Goal: Information Seeking & Learning: Find specific fact

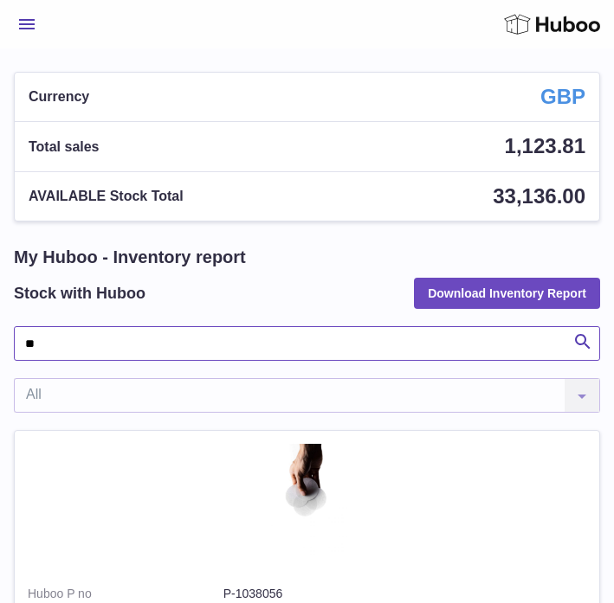
click at [43, 343] on input "**" at bounding box center [307, 343] width 586 height 35
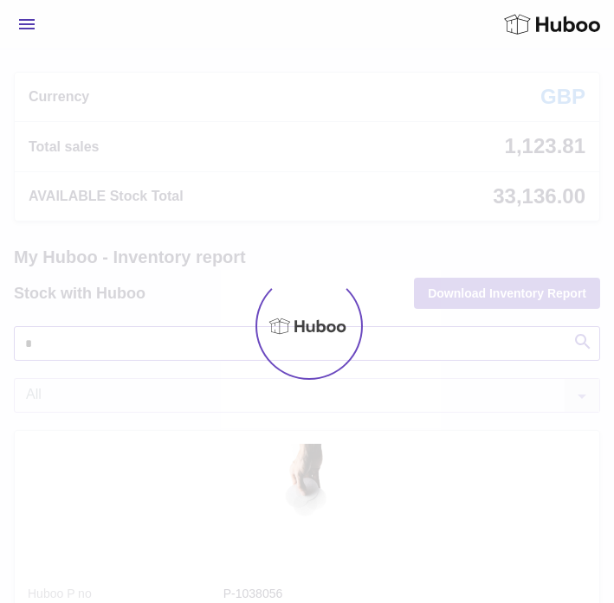
type input "**"
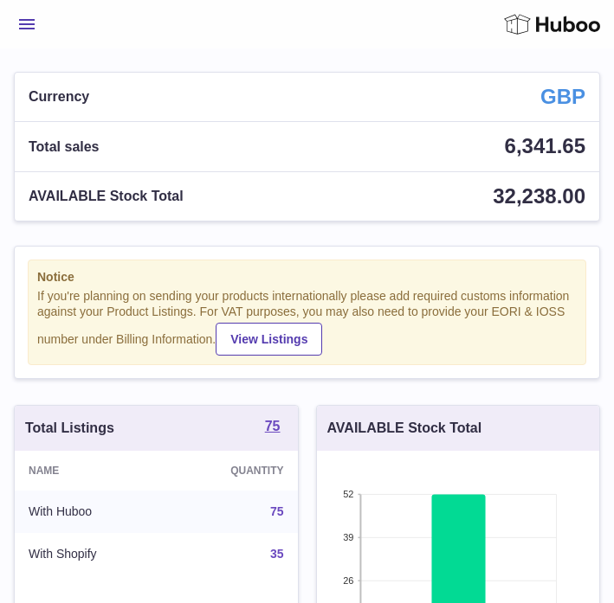
scroll to position [270, 282]
click at [29, 26] on span "Menu" at bounding box center [27, 24] width 16 height 10
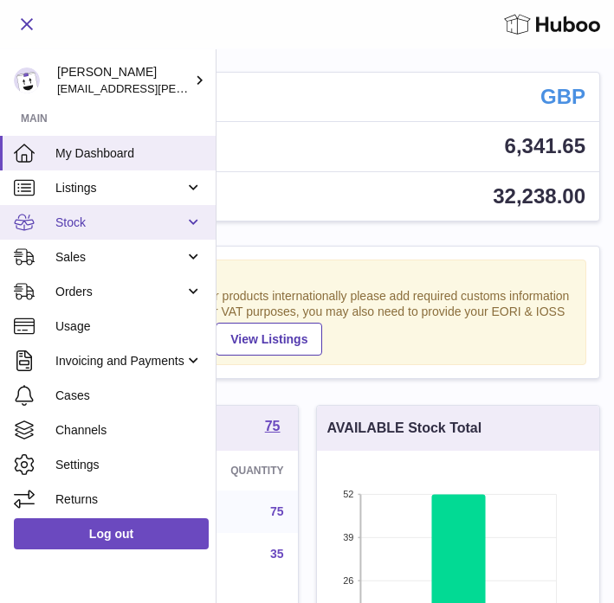
click at [83, 224] on span "Stock" at bounding box center [119, 223] width 129 height 16
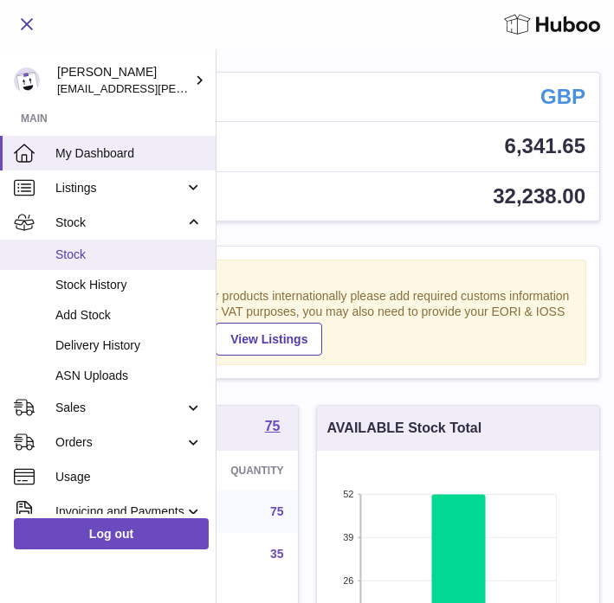
click at [80, 248] on span "Stock" at bounding box center [128, 255] width 147 height 16
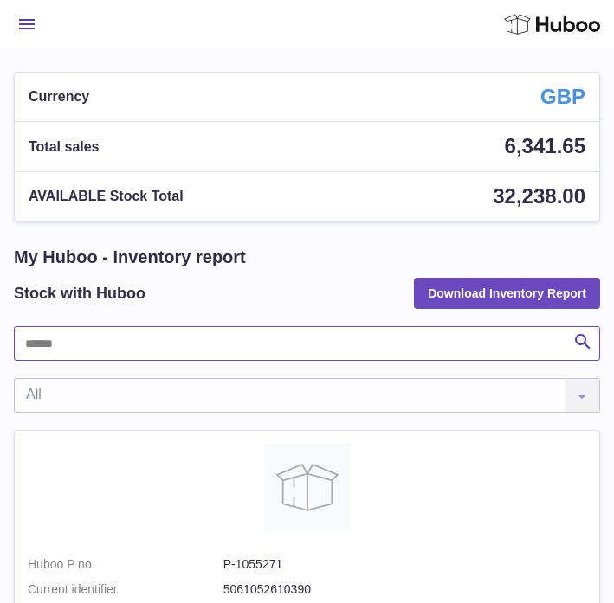
click at [96, 357] on input "text" at bounding box center [307, 343] width 586 height 35
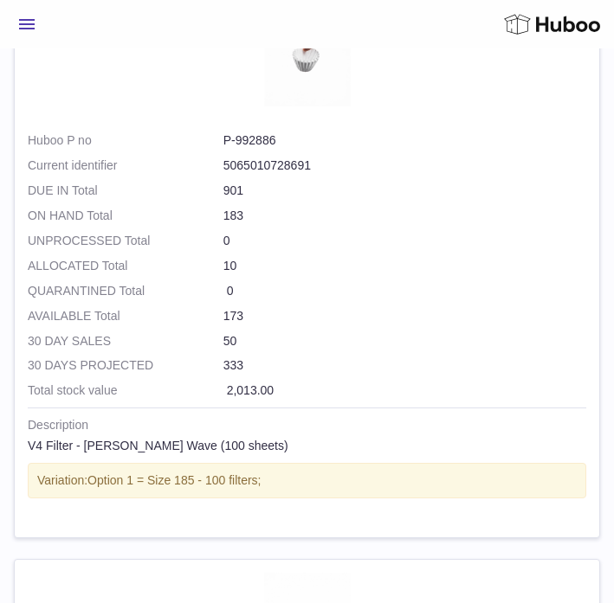
scroll to position [1046, 0]
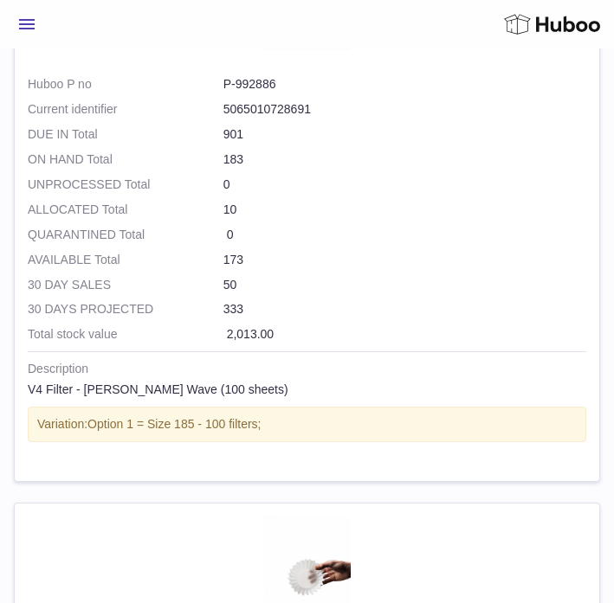
type input "****"
drag, startPoint x: 222, startPoint y: 83, endPoint x: 306, endPoint y: 81, distance: 84.0
click at [306, 81] on dd "P-992886" at bounding box center [404, 84] width 363 height 16
copy dd "P-992886"
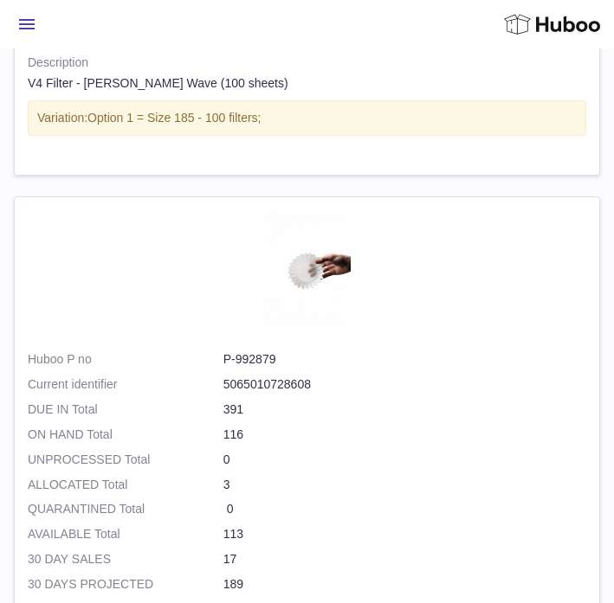
scroll to position [1441, 0]
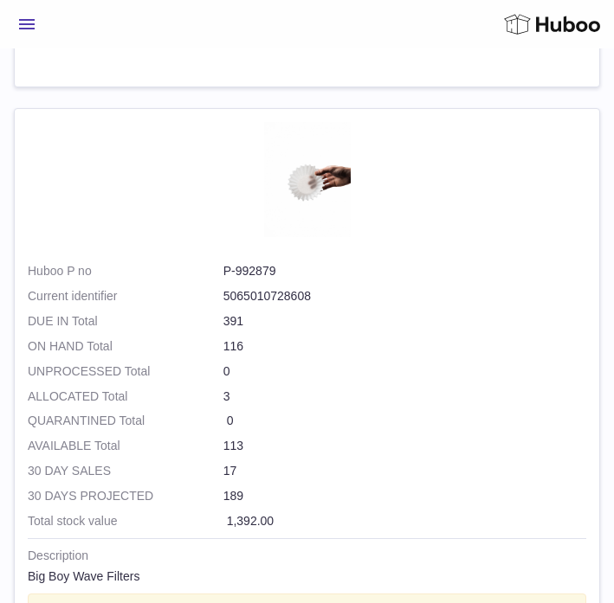
click at [237, 273] on dd "P-992879" at bounding box center [404, 271] width 363 height 16
drag, startPoint x: 220, startPoint y: 270, endPoint x: 280, endPoint y: 276, distance: 60.9
click at [280, 276] on dl "Huboo P no P-992879 Current identifier 5065010728608" at bounding box center [307, 288] width 558 height 50
copy dl "P-992879"
